Goal: Complete application form: Complete application form

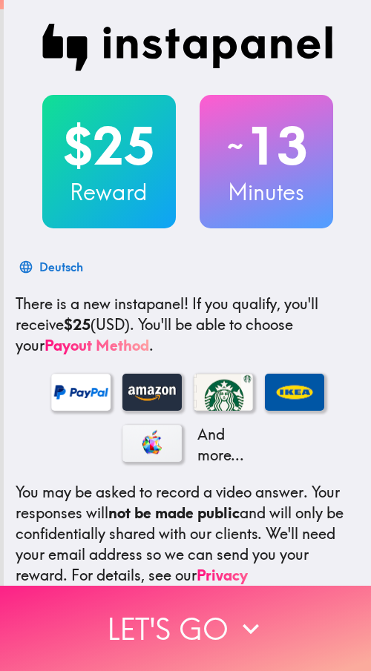
click at [212, 598] on button "Let's go" at bounding box center [185, 628] width 371 height 85
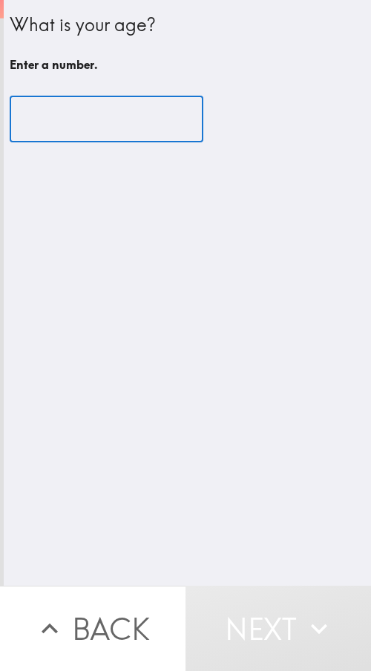
click at [112, 124] on input "number" at bounding box center [107, 119] width 194 height 46
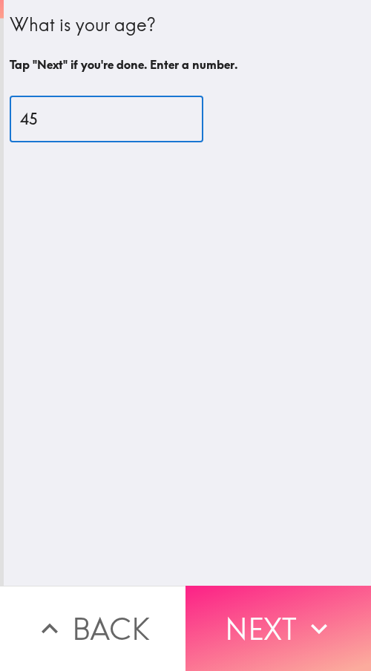
type input "45"
drag, startPoint x: 262, startPoint y: 625, endPoint x: 261, endPoint y: 613, distance: 12.0
click at [262, 624] on button "Next" at bounding box center [277, 628] width 185 height 85
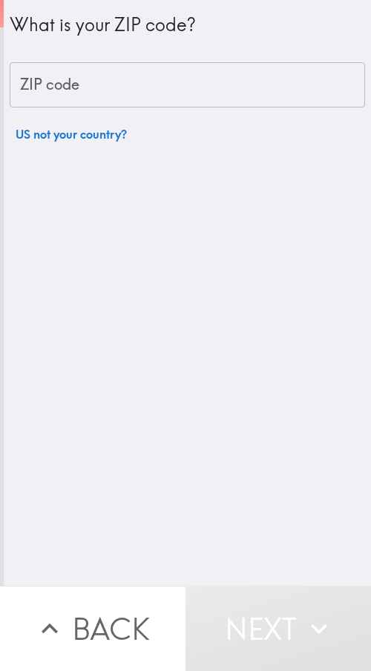
click at [119, 87] on input "ZIP code" at bounding box center [187, 85] width 355 height 46
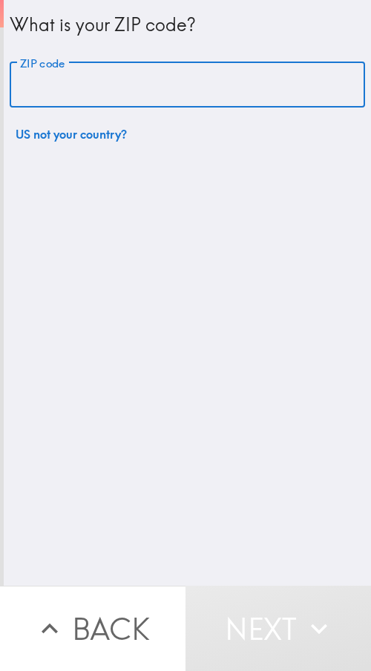
paste input "30305"
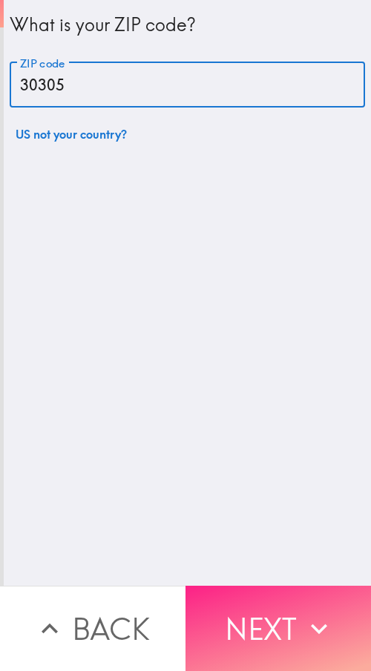
type input "30305"
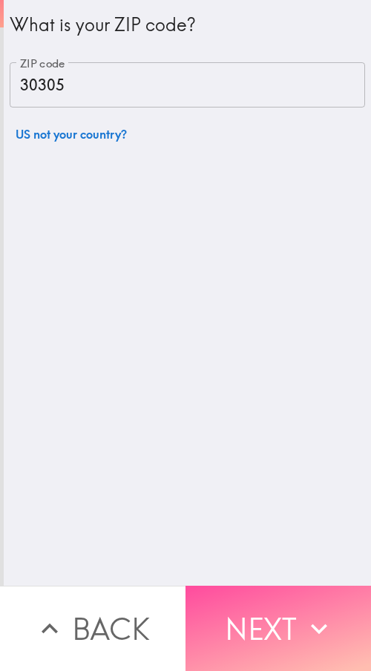
drag, startPoint x: 311, startPoint y: 601, endPoint x: 360, endPoint y: 593, distance: 49.6
click at [311, 612] on icon "button" at bounding box center [319, 628] width 33 height 33
